Goal: Task Accomplishment & Management: Use online tool/utility

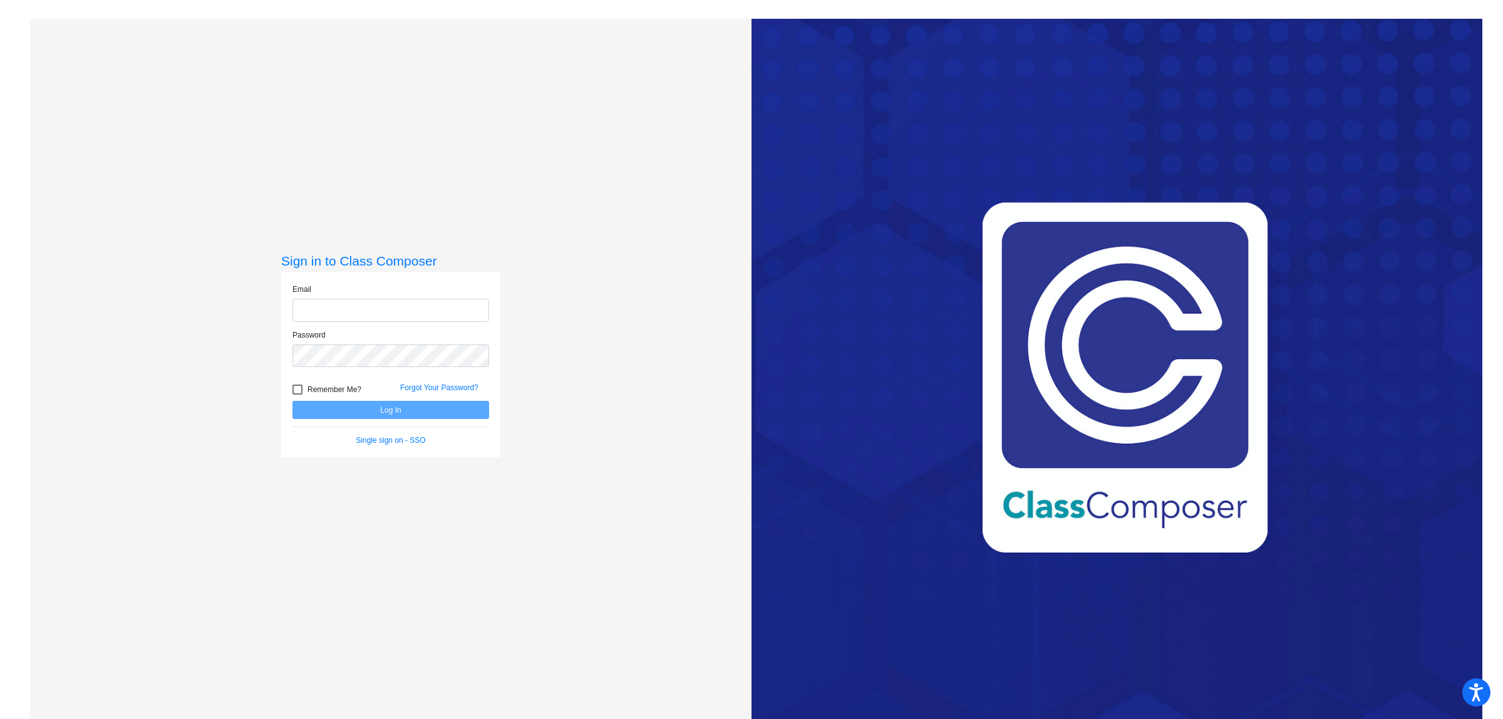
click at [299, 308] on input "email" at bounding box center [390, 310] width 197 height 23
type input "[EMAIL_ADDRESS][DOMAIN_NAME]"
click at [343, 342] on div "Password" at bounding box center [390, 348] width 197 height 38
click at [402, 404] on button "Log In" at bounding box center [390, 410] width 197 height 18
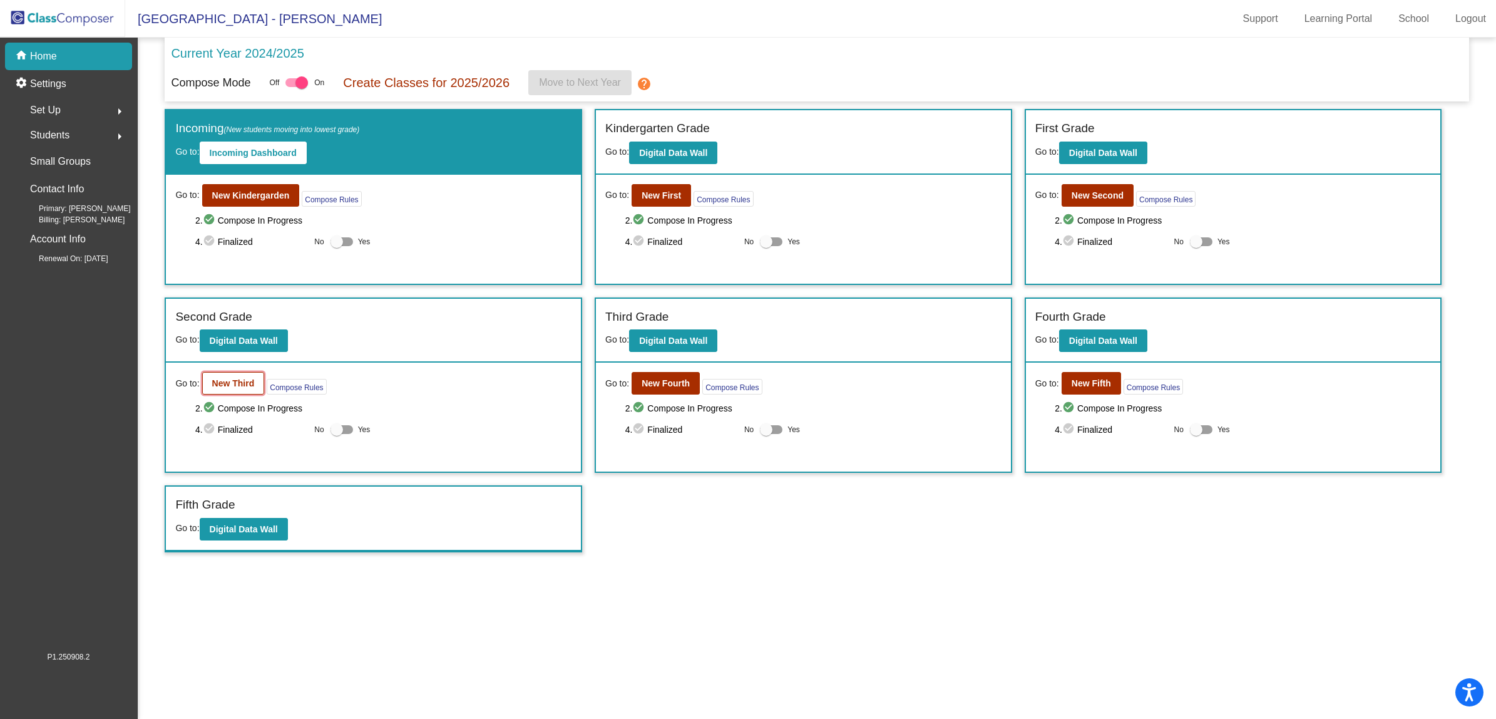
click at [245, 388] on button "New Third" at bounding box center [233, 383] width 63 height 23
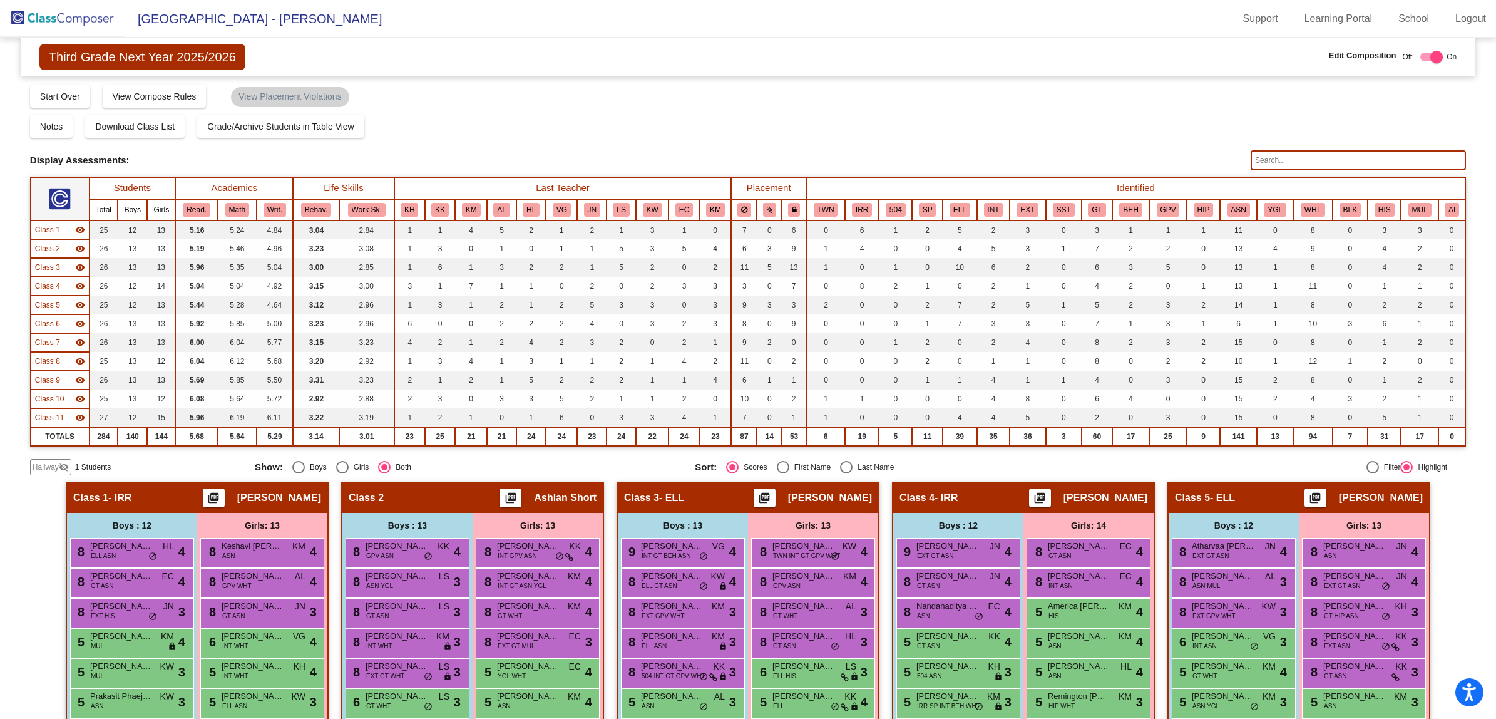
click at [39, 462] on span "Hallway" at bounding box center [46, 466] width 26 height 11
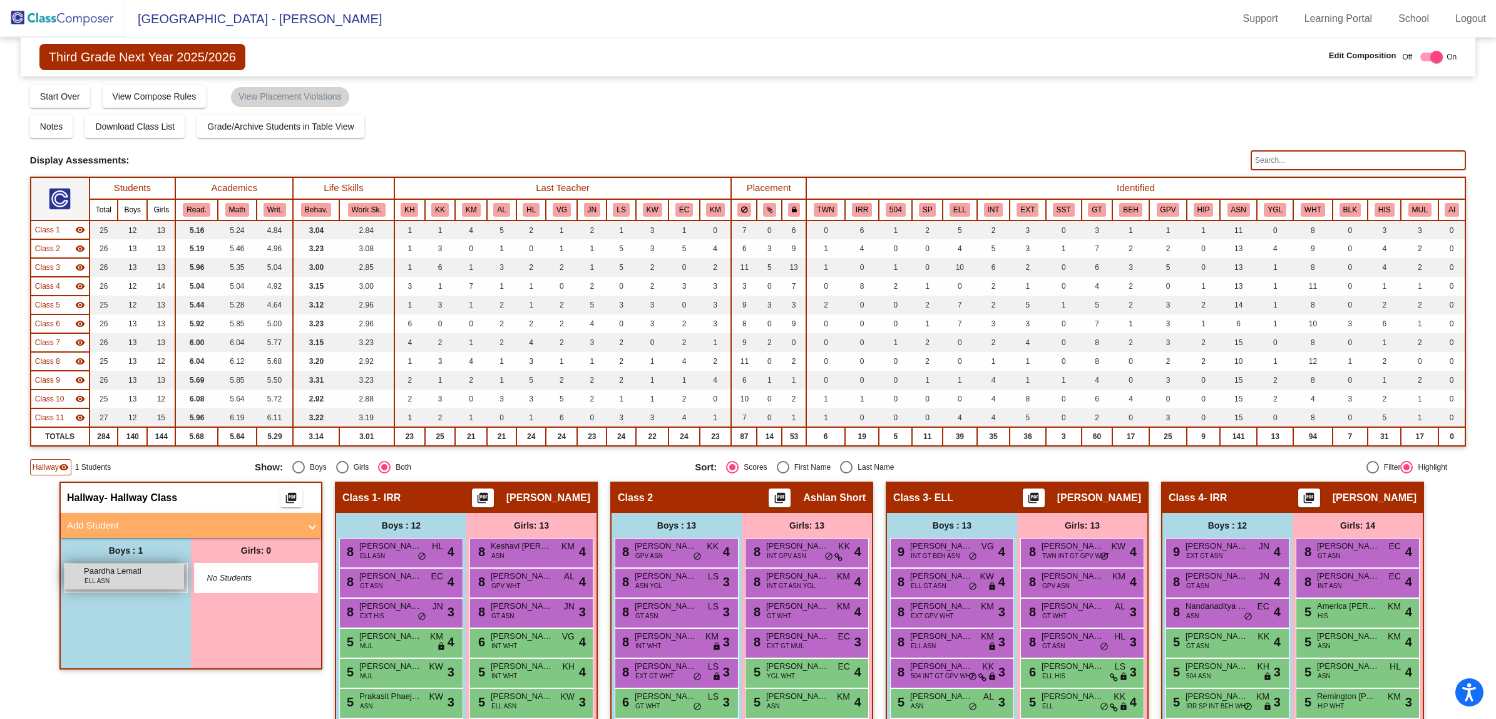
click at [142, 580] on div "Paardha Lemati ELL ASN lock do_not_disturb_alt" at bounding box center [124, 577] width 120 height 26
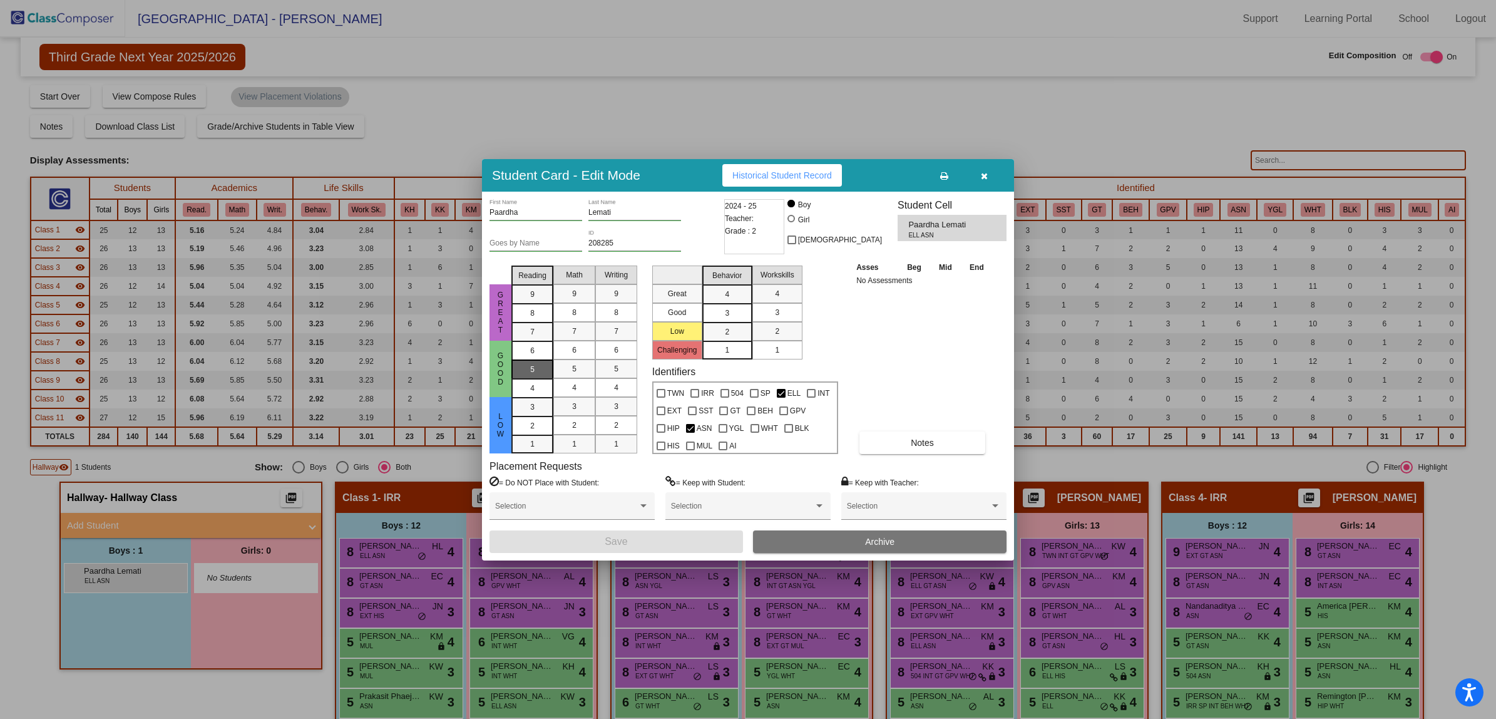
click at [542, 364] on div "5" at bounding box center [532, 369] width 24 height 19
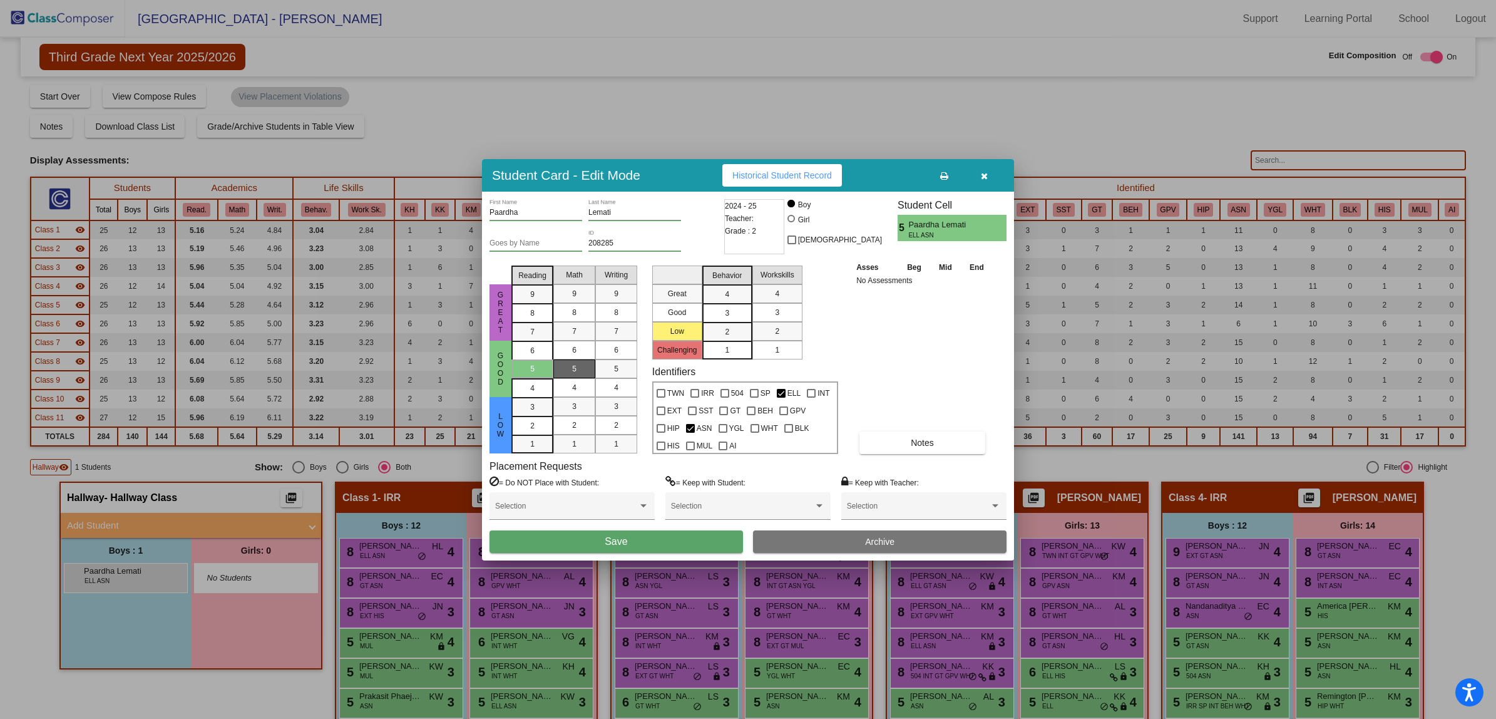
click at [577, 369] on div "5" at bounding box center [574, 368] width 24 height 19
click at [621, 368] on div "5" at bounding box center [616, 368] width 24 height 19
click at [733, 307] on div "3" at bounding box center [727, 313] width 24 height 19
click at [788, 310] on div "3" at bounding box center [777, 312] width 24 height 19
click at [652, 543] on button "Save" at bounding box center [617, 541] width 254 height 23
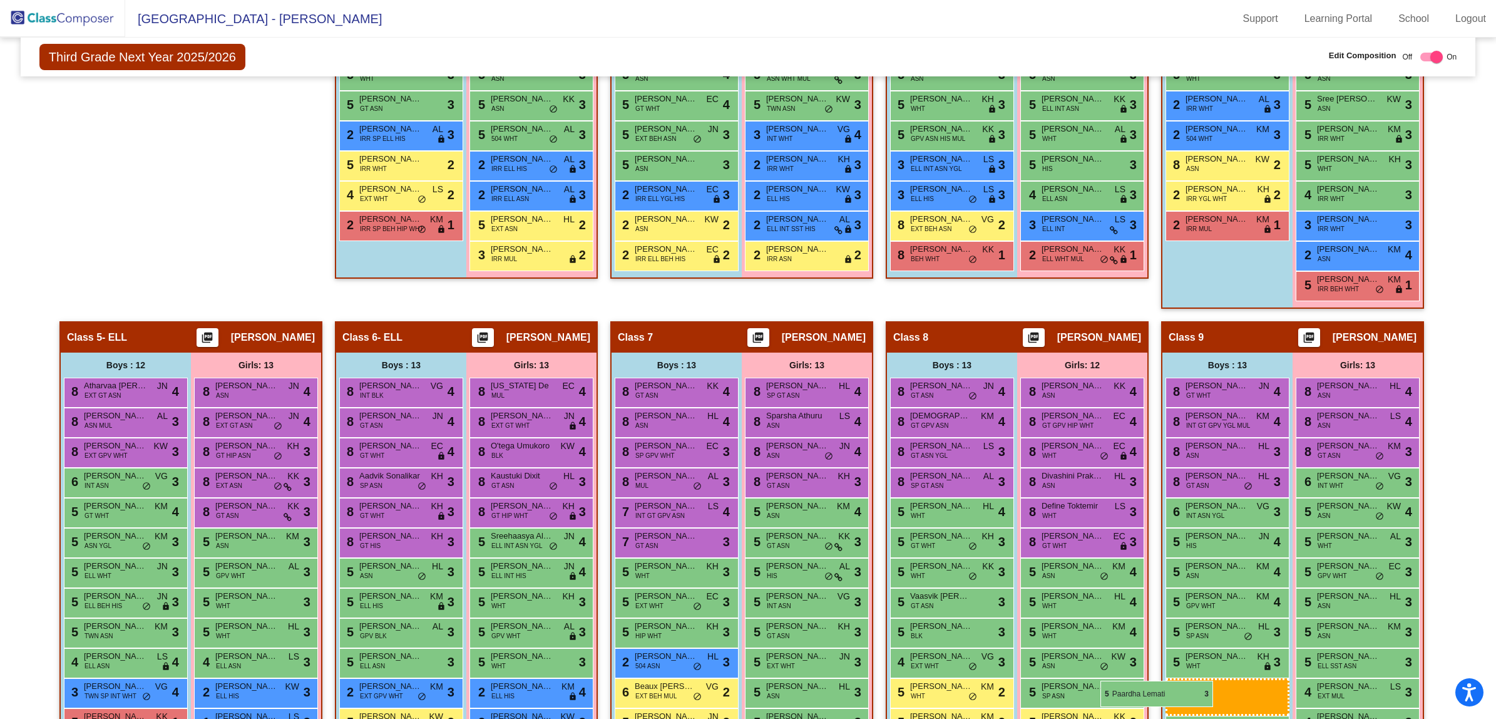
scroll to position [667, 0]
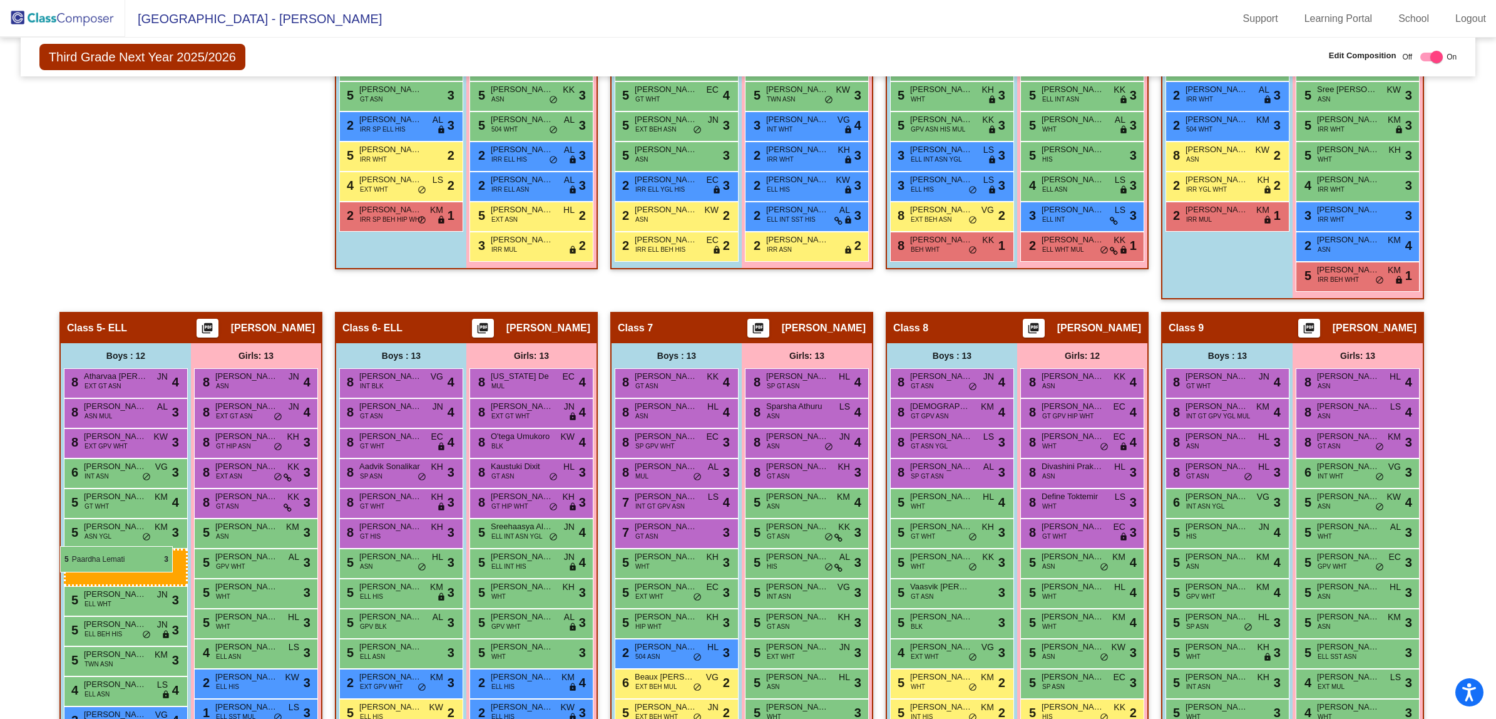
drag, startPoint x: 118, startPoint y: 570, endPoint x: 61, endPoint y: 546, distance: 61.2
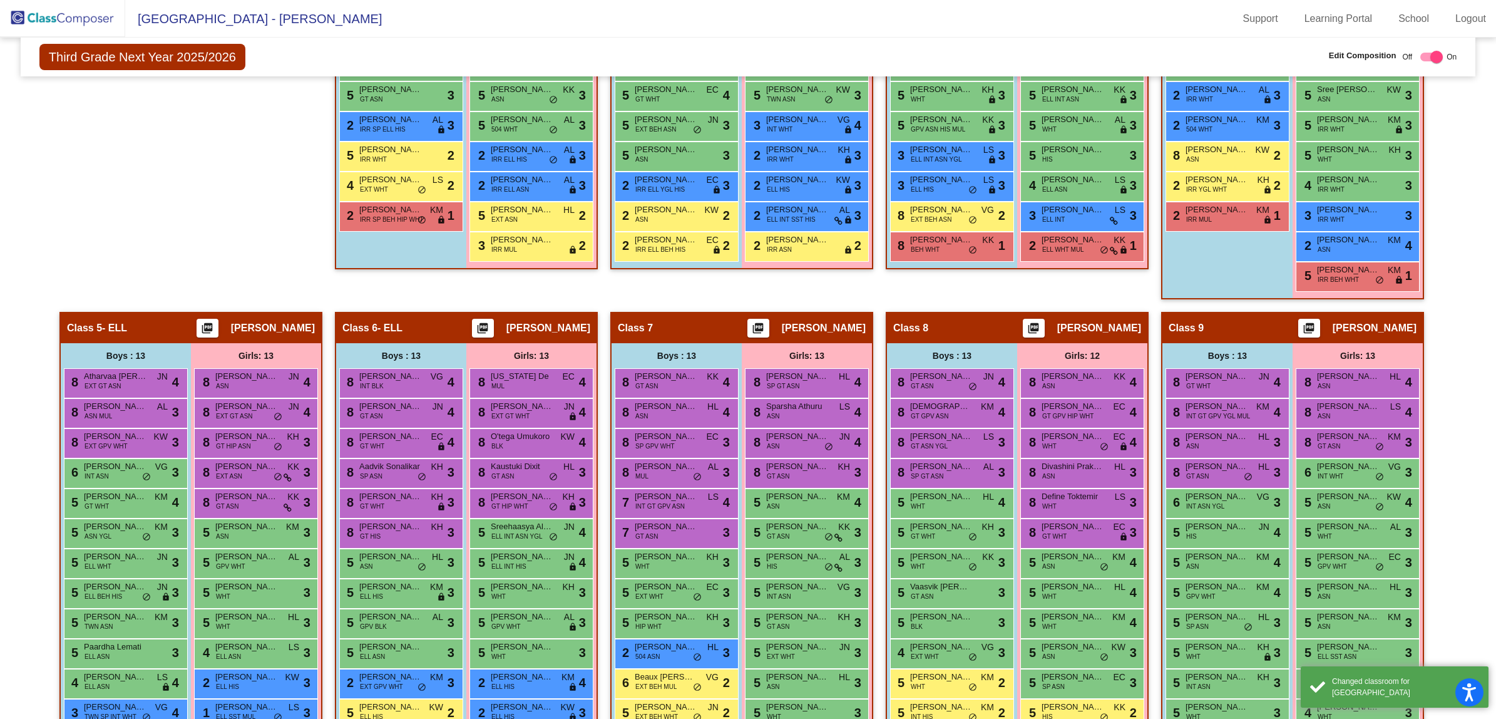
scroll to position [276, 0]
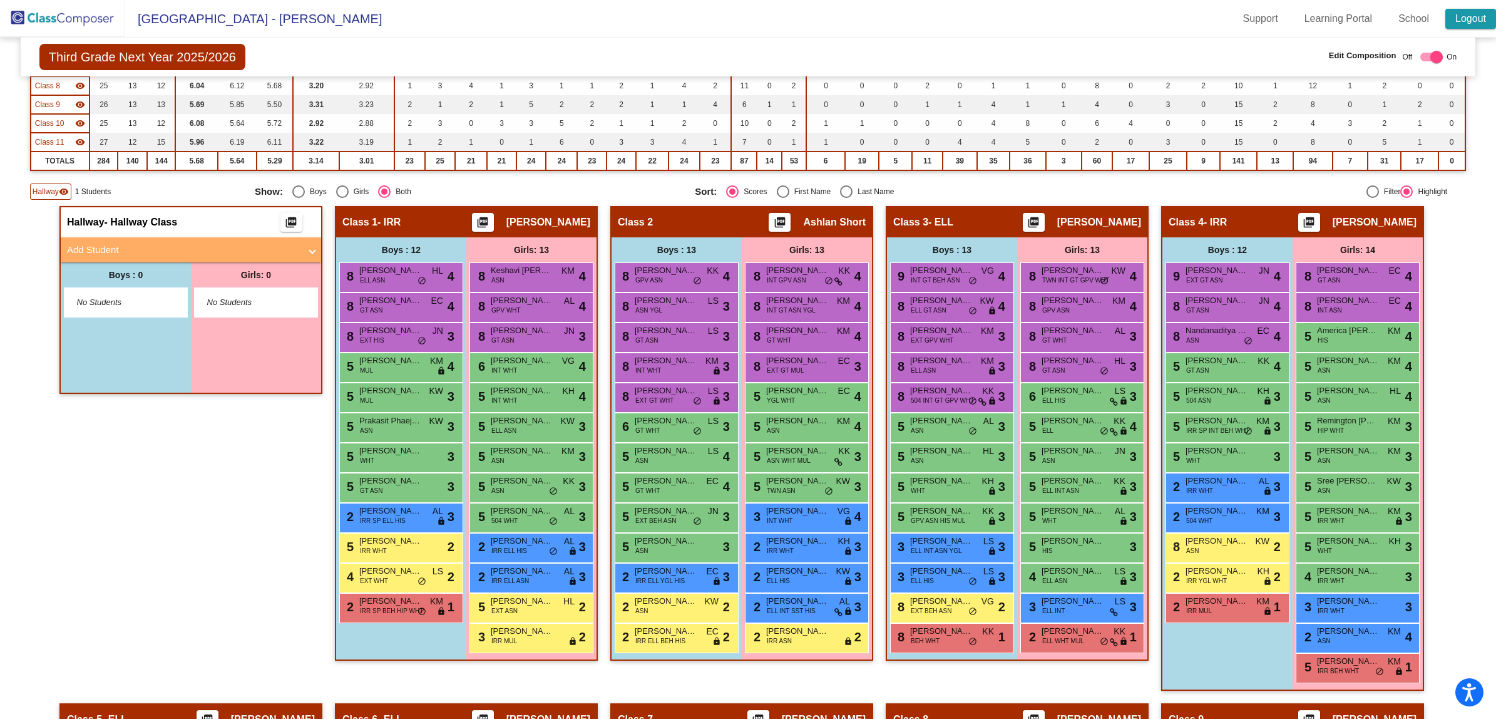
click at [1469, 17] on link "Logout" at bounding box center [1471, 19] width 51 height 20
